Goal: Find contact information: Find contact information

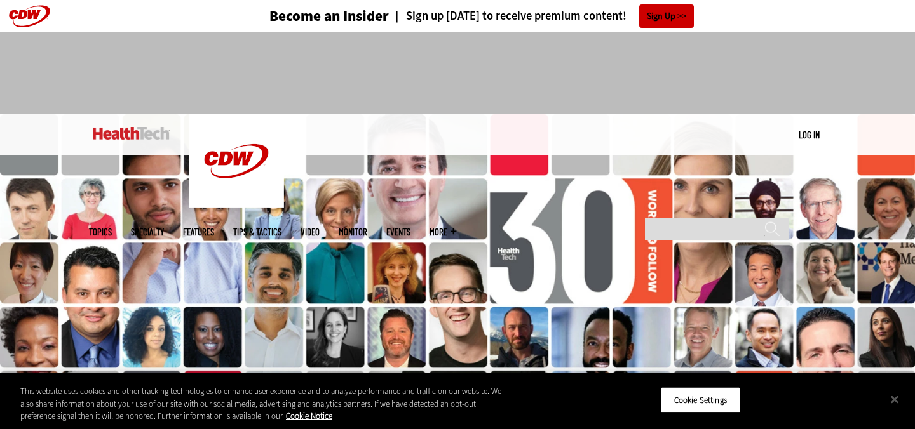
click at [159, 132] on img at bounding box center [131, 133] width 77 height 13
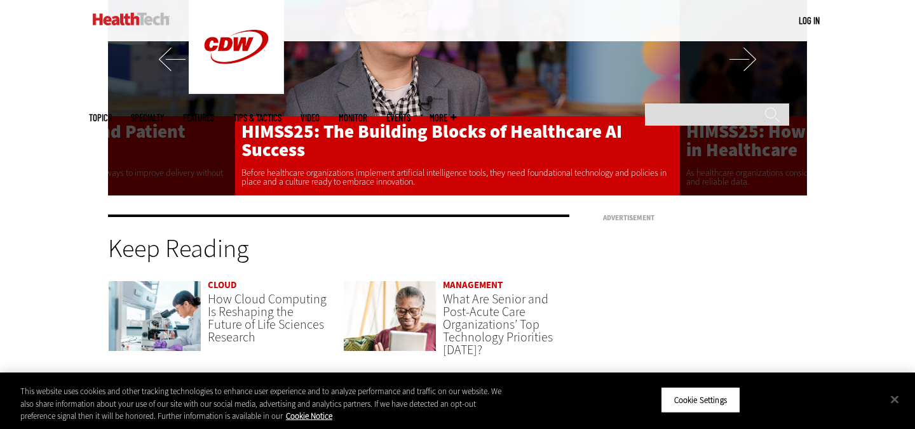
scroll to position [3224, 0]
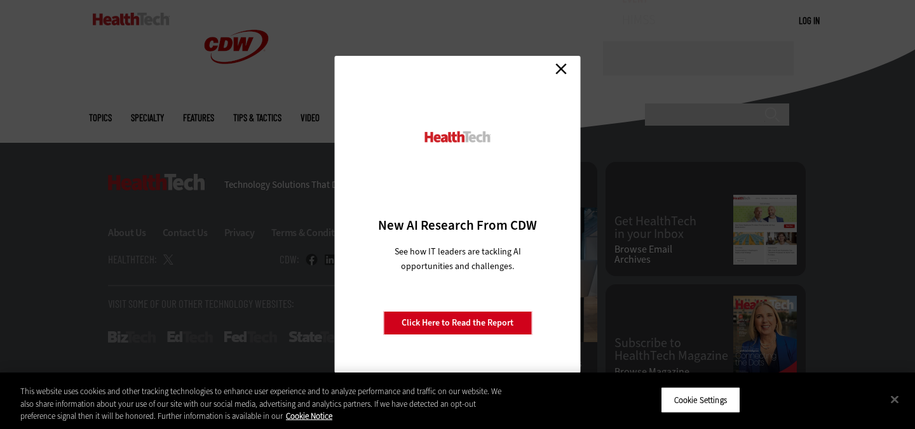
click at [562, 65] on link "Close" at bounding box center [560, 68] width 19 height 19
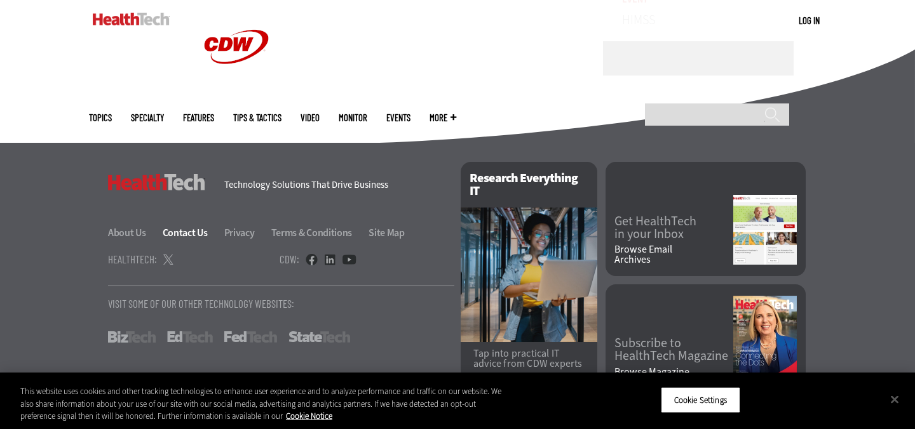
click at [182, 226] on link "Contact Us" at bounding box center [193, 232] width 60 height 13
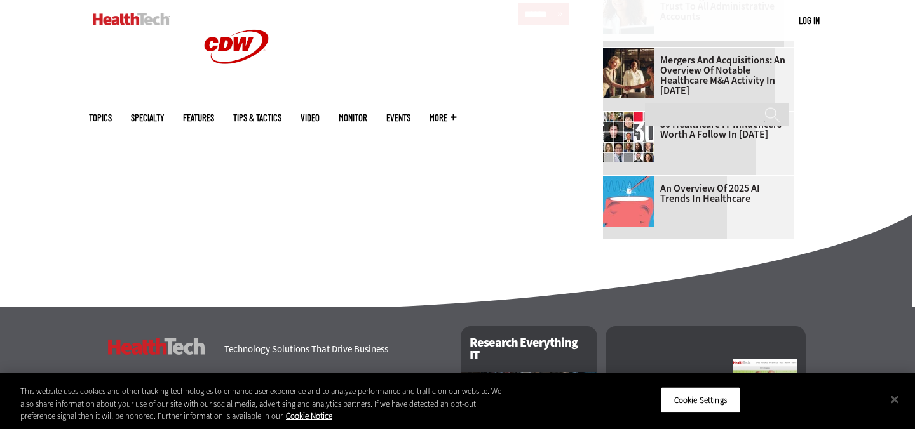
scroll to position [933, 0]
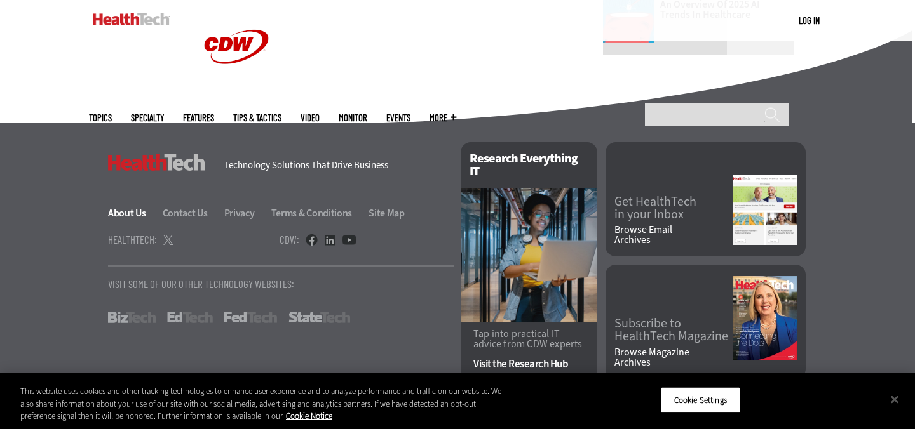
click at [138, 212] on link "About Us" at bounding box center [134, 212] width 53 height 13
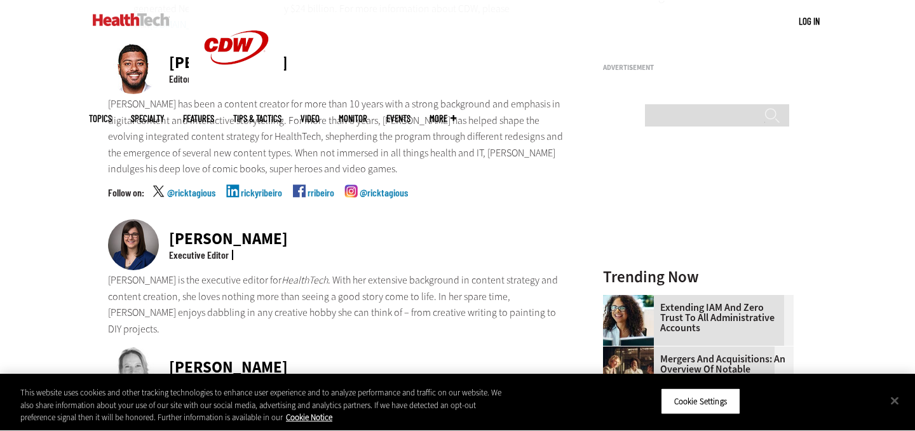
scroll to position [405, 0]
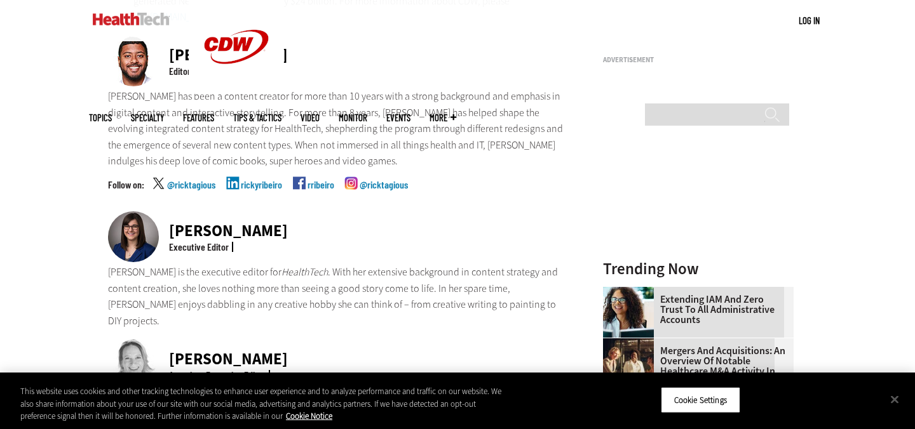
drag, startPoint x: 274, startPoint y: 211, endPoint x: 167, endPoint y: 206, distance: 107.4
click at [167, 212] on div "[PERSON_NAME] Executive Editor" at bounding box center [338, 238] width 461 height 53
copy div "[PERSON_NAME]"
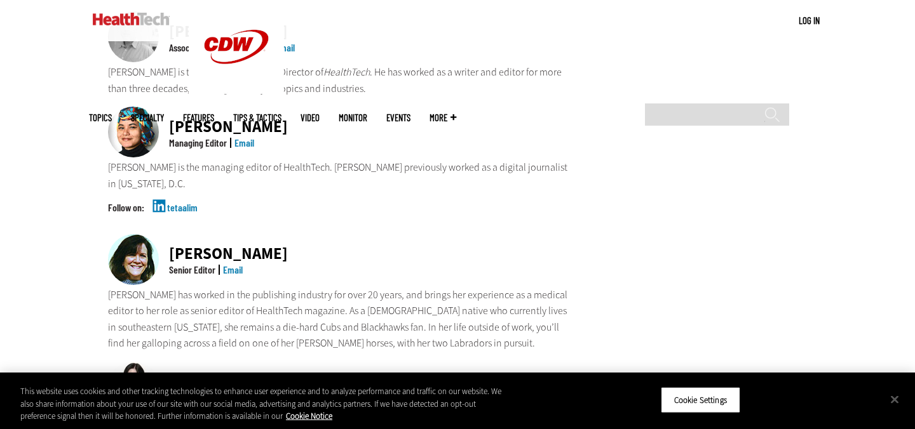
scroll to position [917, 0]
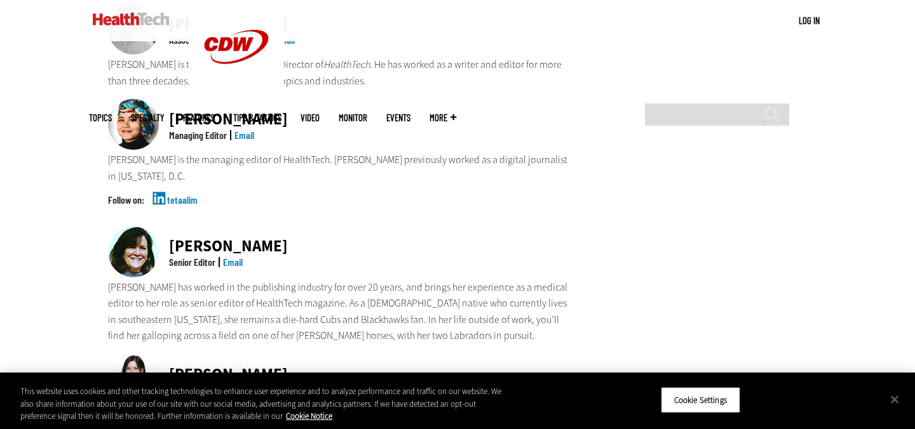
click at [250, 238] on div "Jean Dal Porto" at bounding box center [228, 246] width 119 height 16
copy div "Jean Dal Porto"
click at [123, 354] on img at bounding box center [133, 379] width 51 height 51
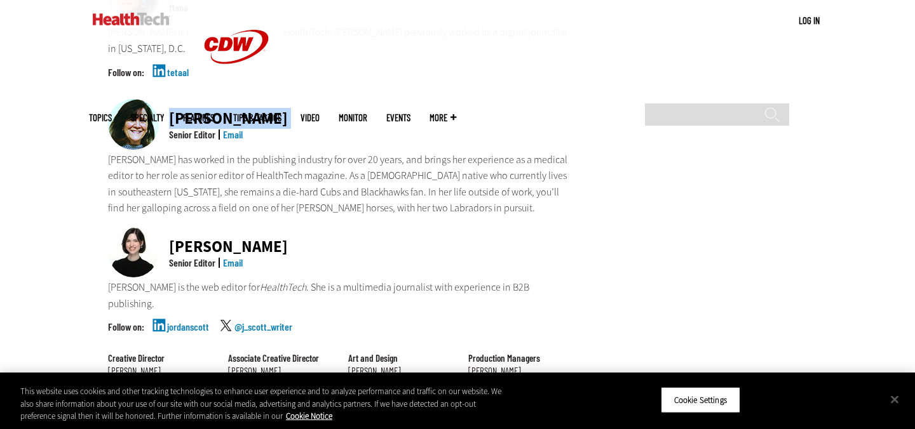
scroll to position [1043, 0]
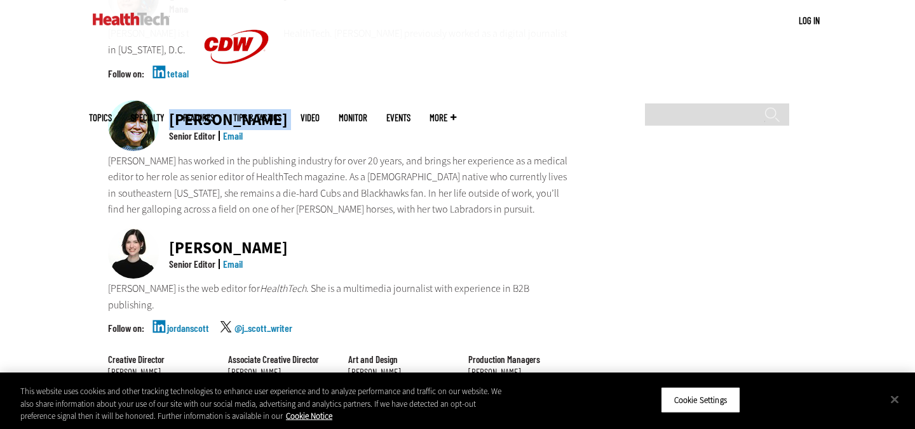
click at [351, 153] on p "Jean has worked in the publishing industry for over 20 years, and brings her ex…" at bounding box center [338, 185] width 461 height 65
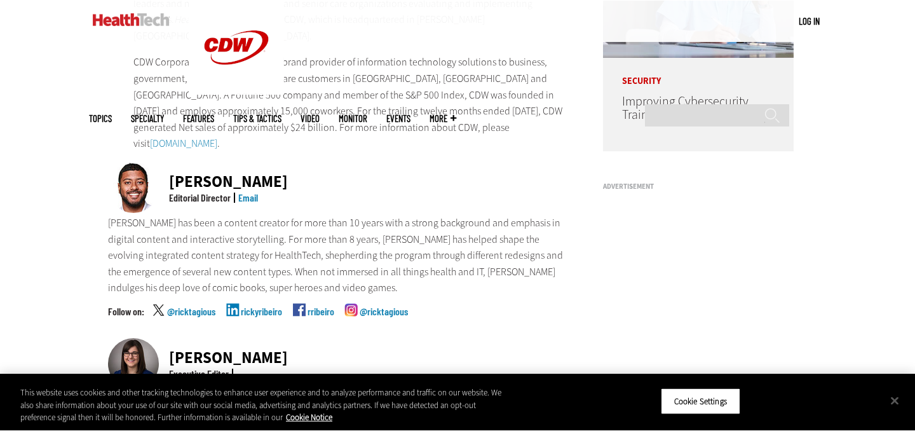
scroll to position [285, 0]
